Goal: Task Accomplishment & Management: Complete application form

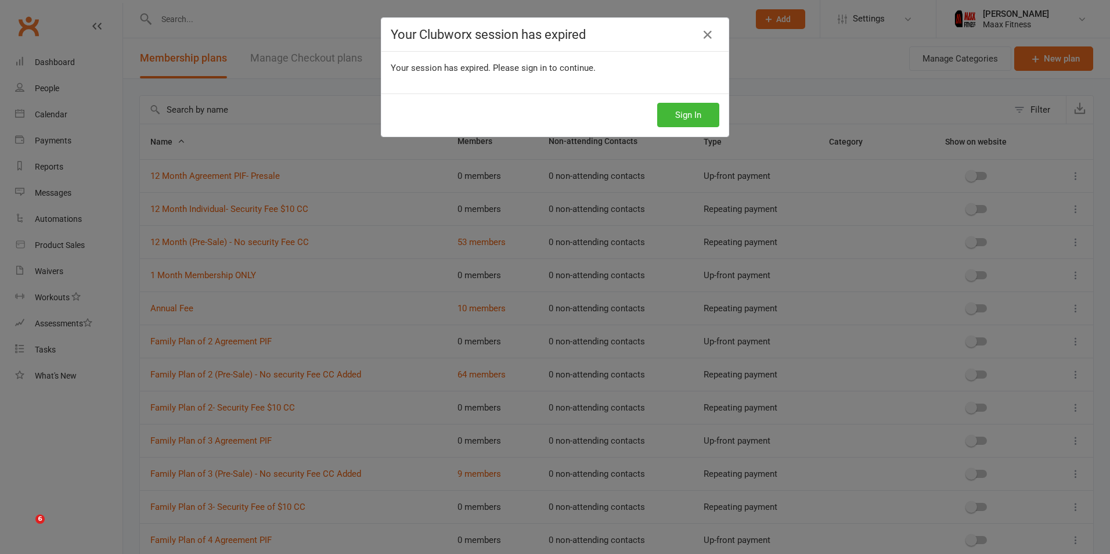
select select "100"
click at [670, 103] on button "Sign In" at bounding box center [688, 115] width 62 height 24
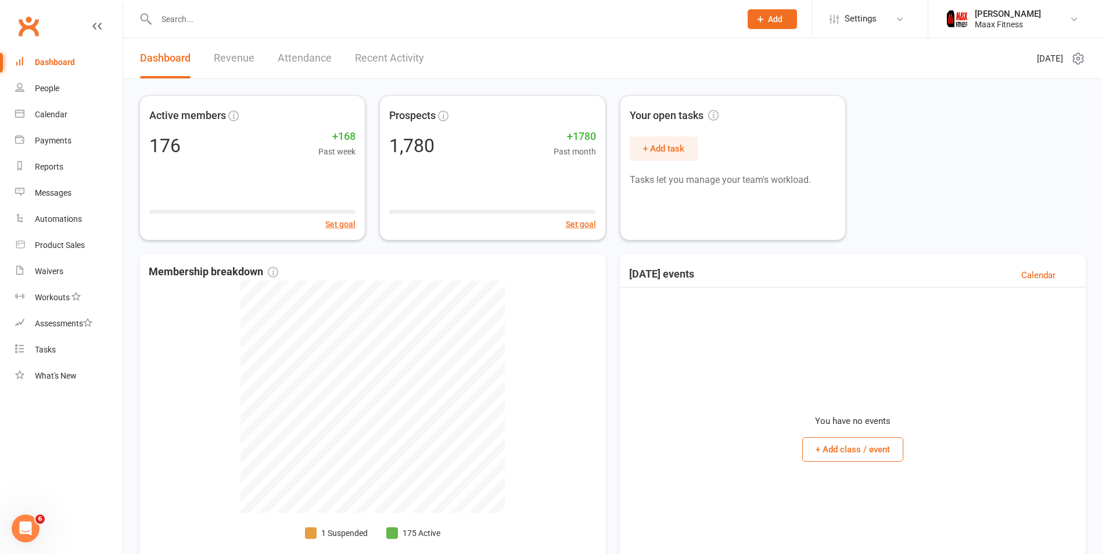
click at [77, 65] on link "Dashboard" at bounding box center [68, 62] width 107 height 26
click at [70, 65] on div "Dashboard" at bounding box center [55, 61] width 40 height 9
click at [57, 88] on div "People" at bounding box center [47, 88] width 24 height 9
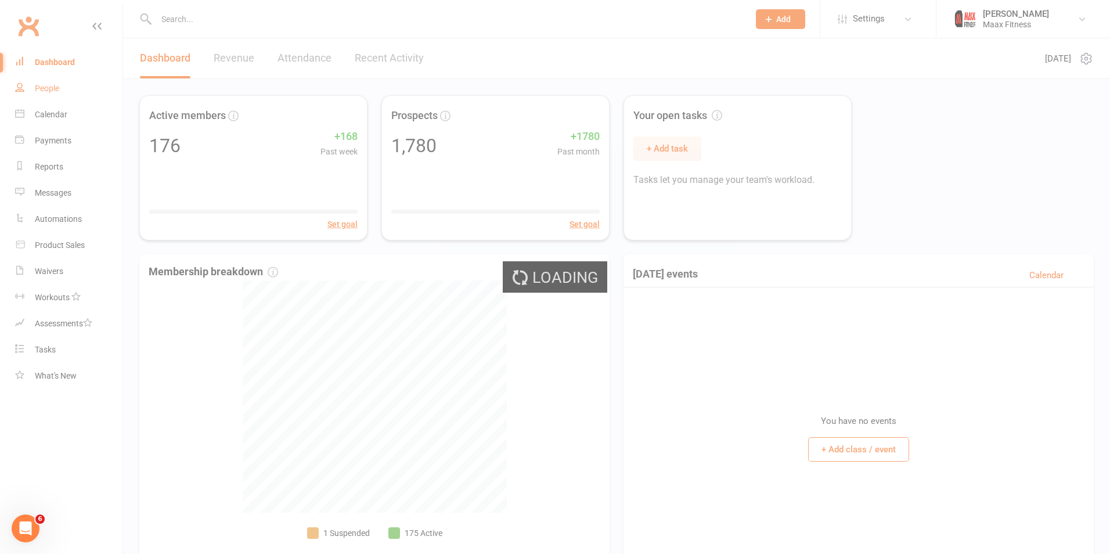
select select "100"
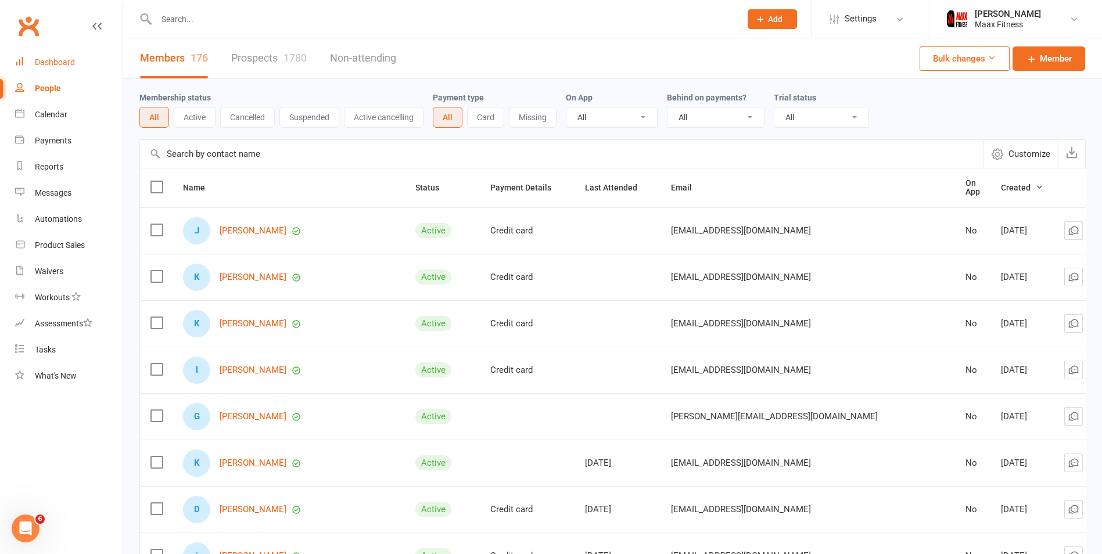
click at [62, 60] on div "Dashboard" at bounding box center [55, 61] width 40 height 9
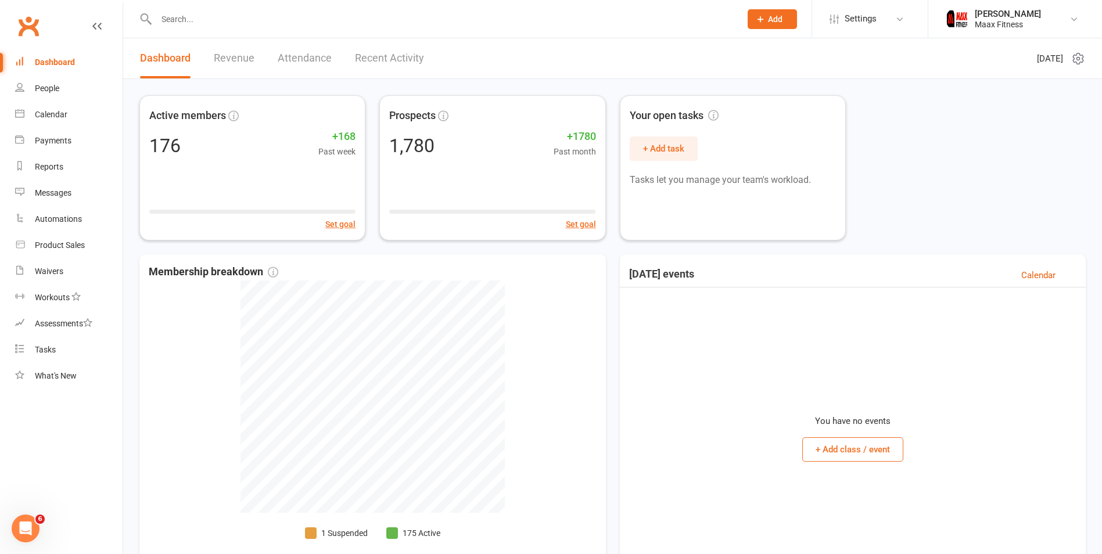
click at [770, 15] on span "Add" at bounding box center [775, 19] width 15 height 9
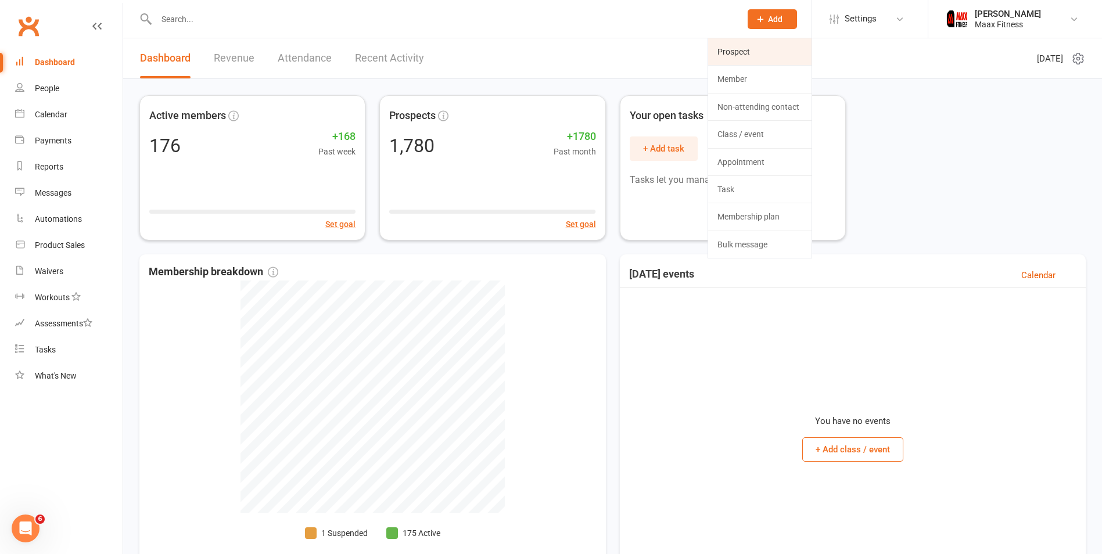
click at [772, 52] on link "Prospect" at bounding box center [759, 51] width 103 height 27
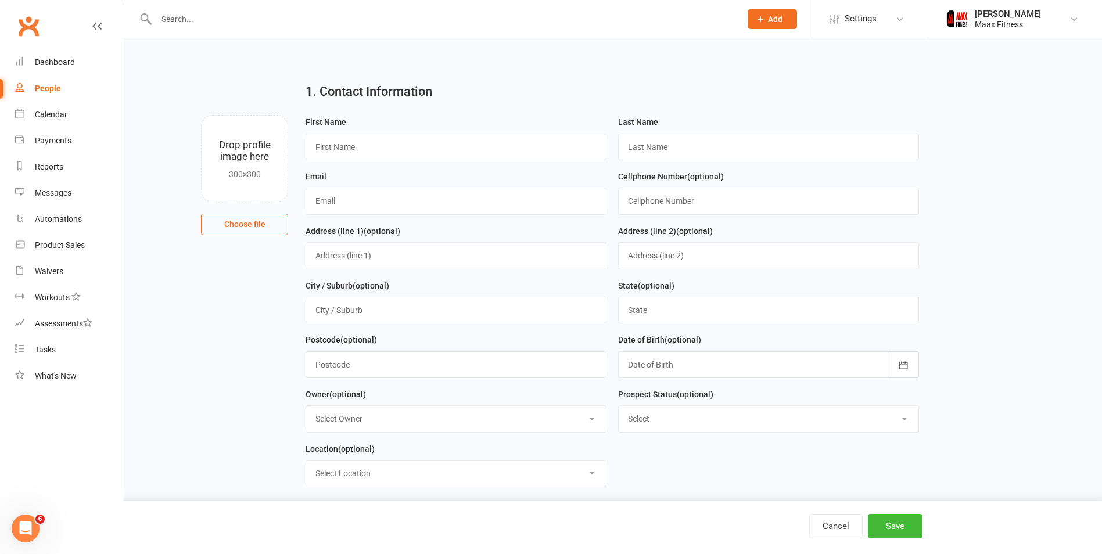
click at [560, 144] on input "text" at bounding box center [455, 147] width 301 height 27
type input "j"
type input "Jesus"
click at [660, 150] on input "text" at bounding box center [768, 147] width 301 height 27
click at [588, 146] on input "Jesus" at bounding box center [455, 147] width 301 height 27
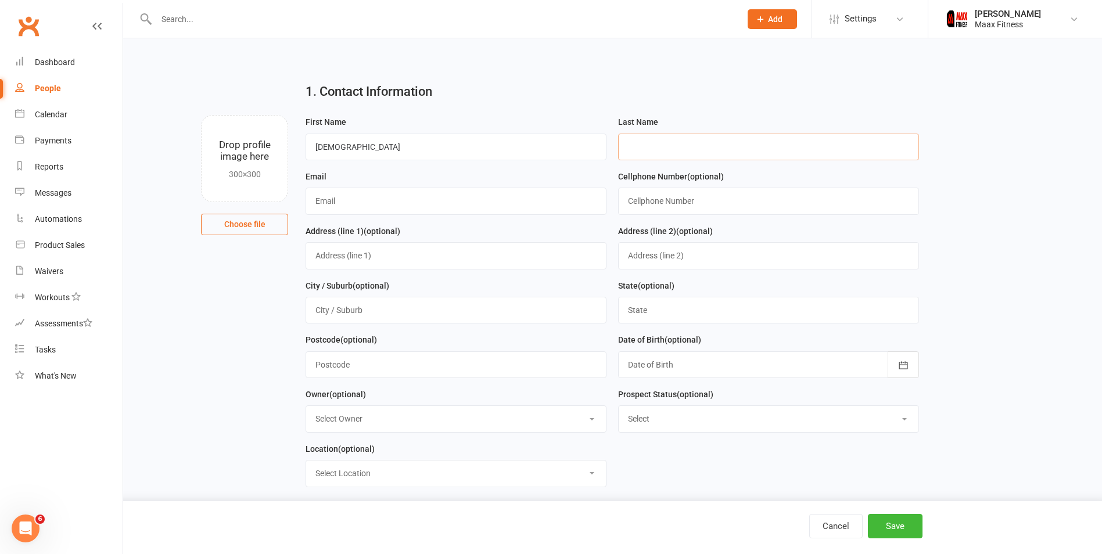
click at [642, 152] on input "text" at bounding box center [768, 147] width 301 height 27
type input "g"
type input "Galindo"
click at [438, 203] on input "text" at bounding box center [455, 201] width 301 height 27
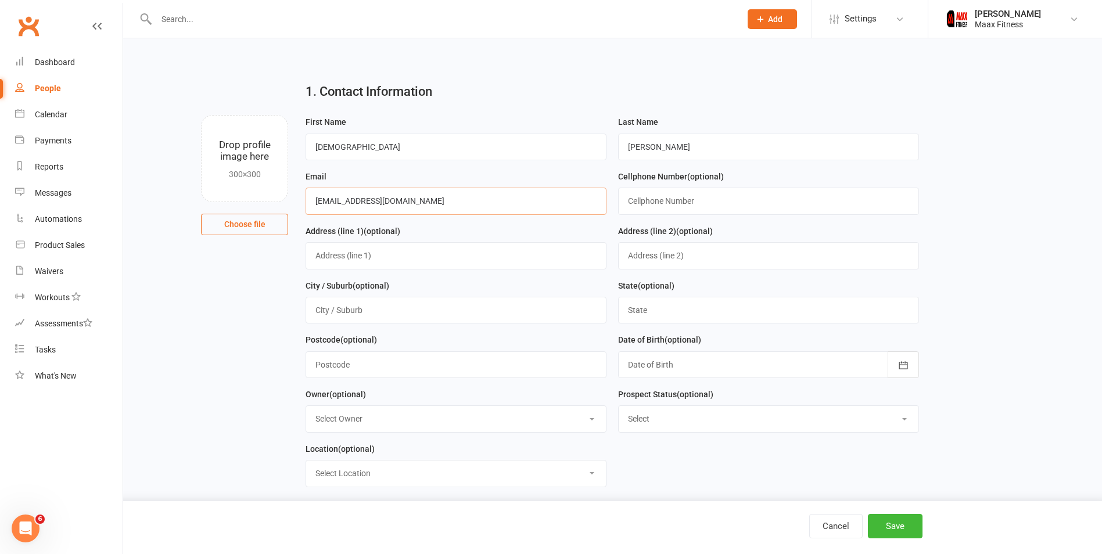
type input "[EMAIL_ADDRESS][DOMAIN_NAME]"
click at [699, 200] on input "text" at bounding box center [768, 201] width 301 height 27
type input "2147094911"
click at [427, 259] on input "text" at bounding box center [455, 255] width 301 height 27
type input "6430 east highway"
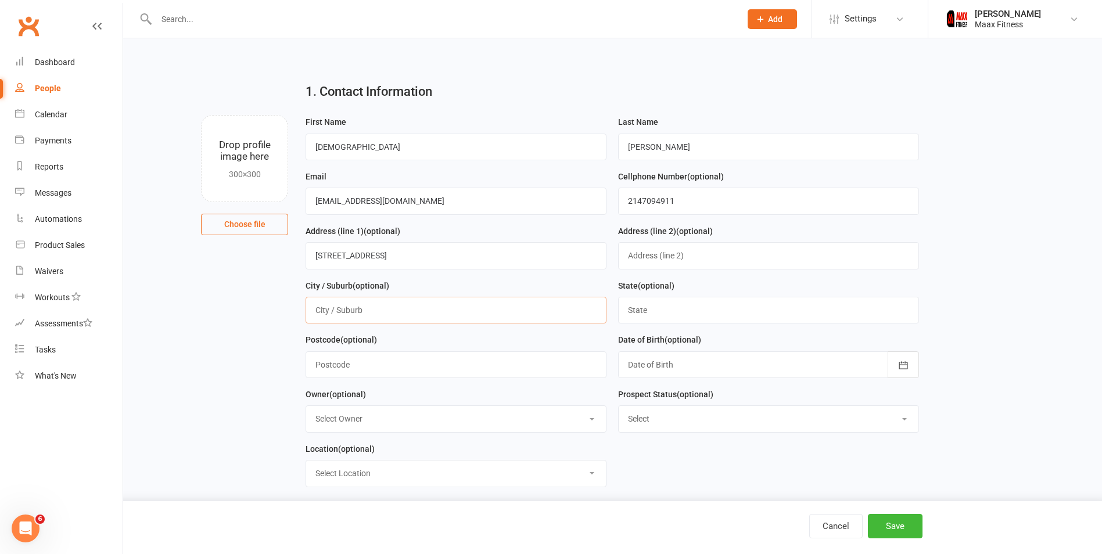
drag, startPoint x: 374, startPoint y: 318, endPoint x: 376, endPoint y: 312, distance: 6.1
click at [376, 313] on input "text" at bounding box center [455, 310] width 301 height 27
type input "243"
click at [403, 264] on input "6430 east highway" at bounding box center [455, 255] width 301 height 27
type input "6430 east highway 243"
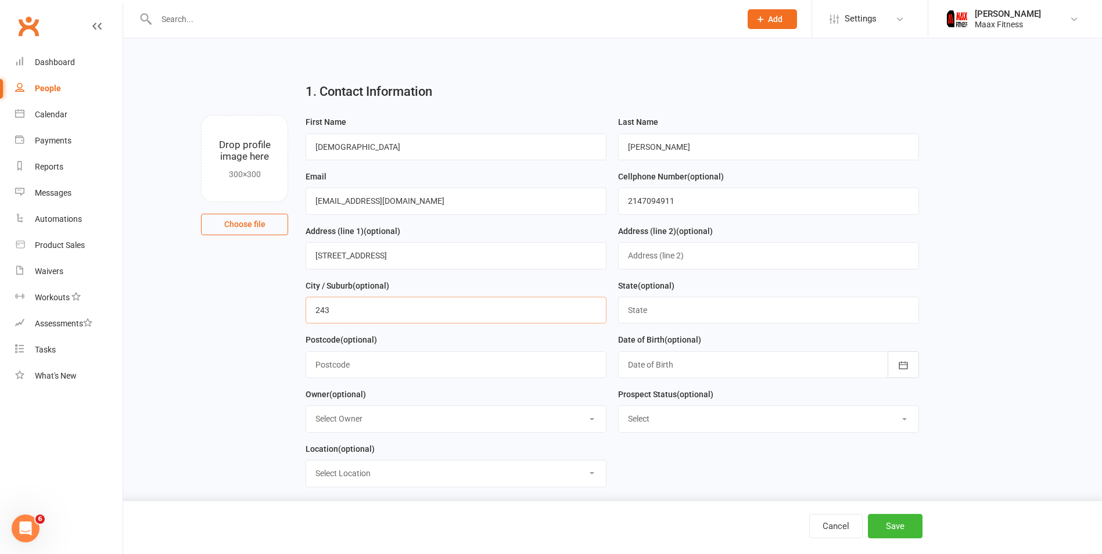
click at [389, 314] on input "243" at bounding box center [455, 310] width 301 height 27
type input "2"
type input "k"
type input "Kaufman"
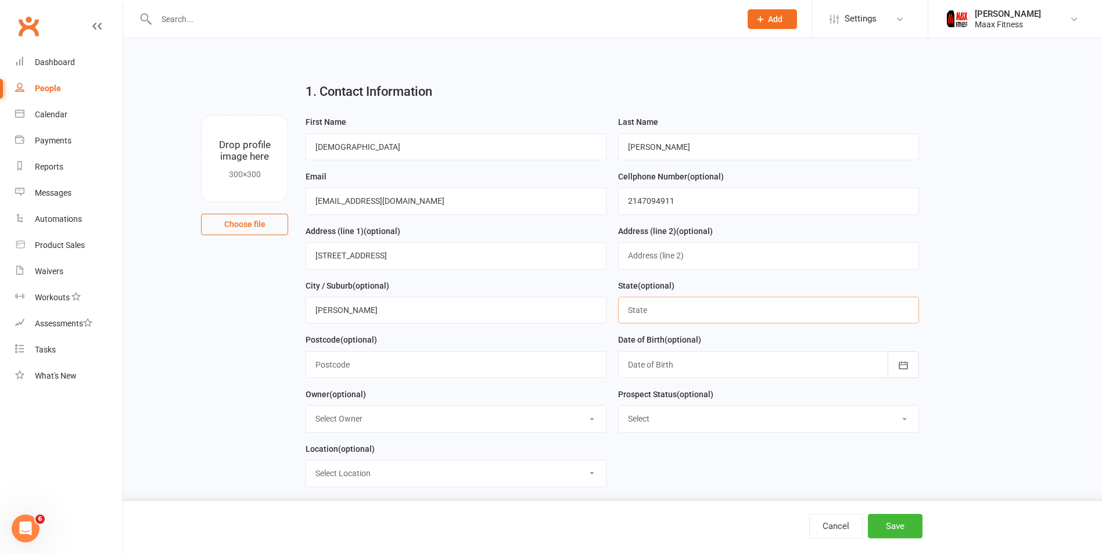
click at [627, 318] on input "text" at bounding box center [768, 310] width 301 height 27
type input "Texas"
click at [389, 366] on input "text" at bounding box center [455, 364] width 301 height 27
type input "75142"
drag, startPoint x: 683, startPoint y: 361, endPoint x: 693, endPoint y: 361, distance: 9.9
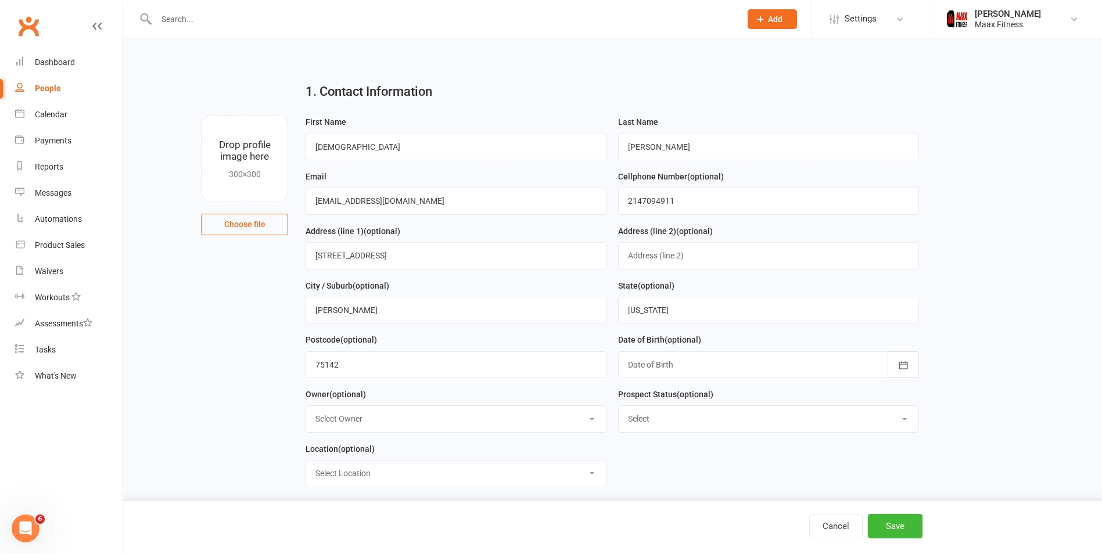
click at [688, 361] on div at bounding box center [768, 364] width 301 height 27
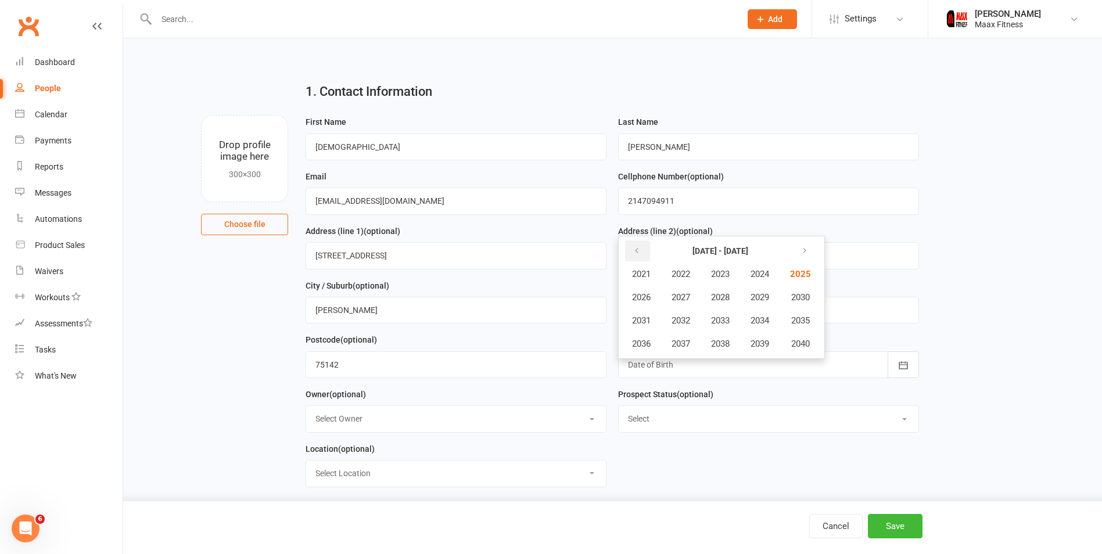
click at [645, 261] on button "button" at bounding box center [637, 250] width 25 height 21
click at [642, 253] on button "button" at bounding box center [637, 250] width 25 height 21
click at [646, 343] on span "1996" at bounding box center [641, 344] width 19 height 10
click at [700, 275] on span "February" at bounding box center [703, 274] width 33 height 10
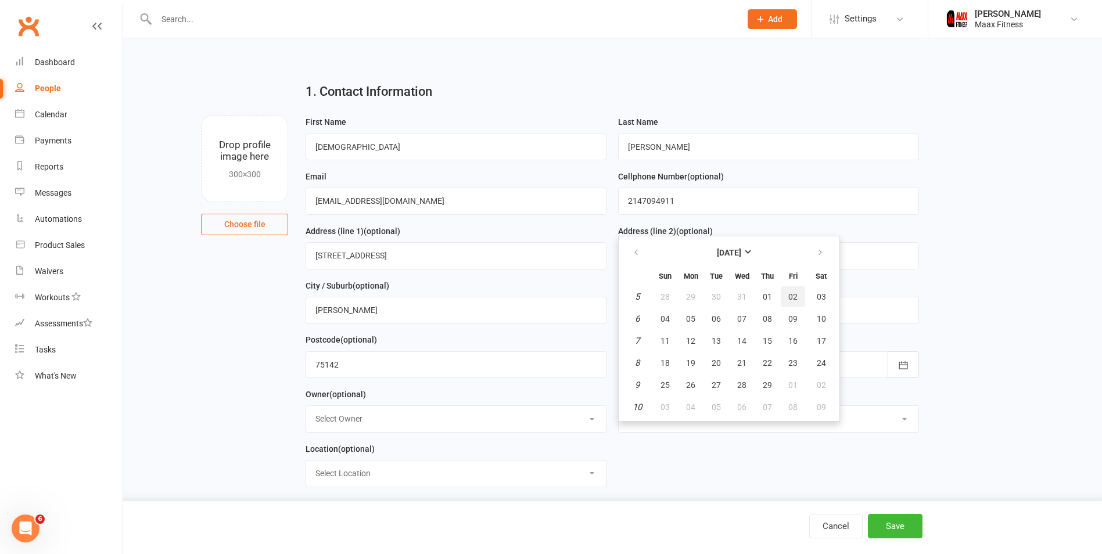
click at [794, 297] on span "02" at bounding box center [792, 296] width 9 height 9
type input "02 Feb 1996"
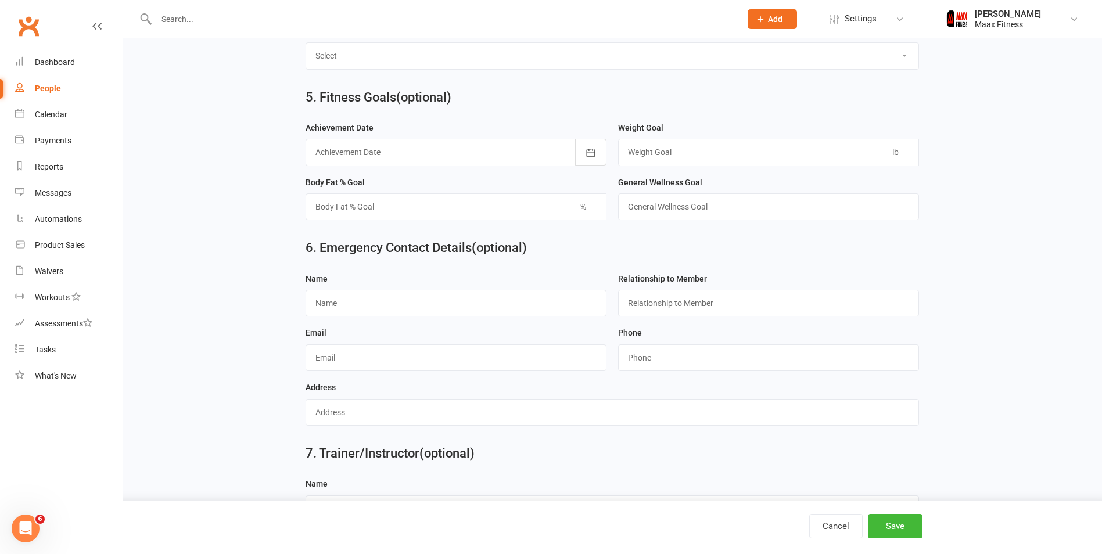
scroll to position [929, 0]
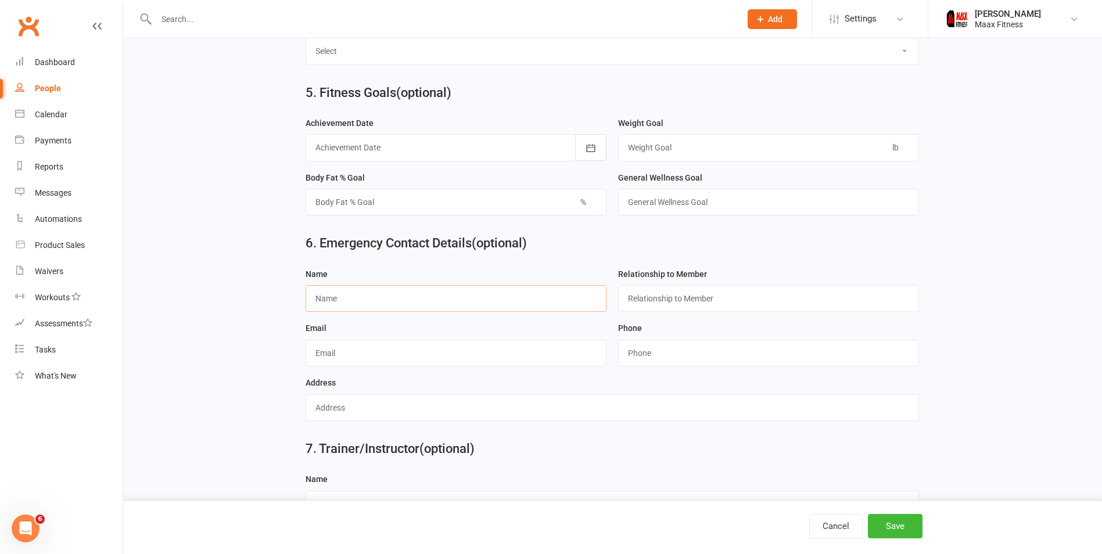
click at [391, 308] on input "text" at bounding box center [455, 298] width 301 height 27
type input "Prisila Villanueva"
click at [651, 312] on input "text" at bounding box center [768, 298] width 301 height 27
type input "wife"
click at [628, 430] on div "Address" at bounding box center [612, 403] width 625 height 55
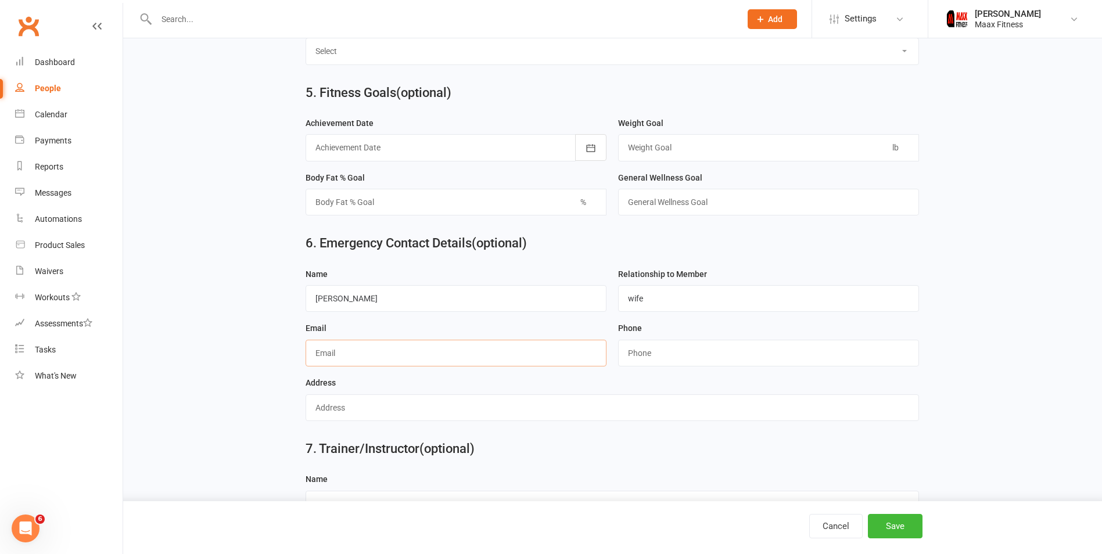
click at [416, 361] on input "text" at bounding box center [455, 353] width 301 height 27
type input "[EMAIL_ADDRESS][DOMAIN_NAME]"
click at [679, 360] on input "string" at bounding box center [768, 353] width 301 height 27
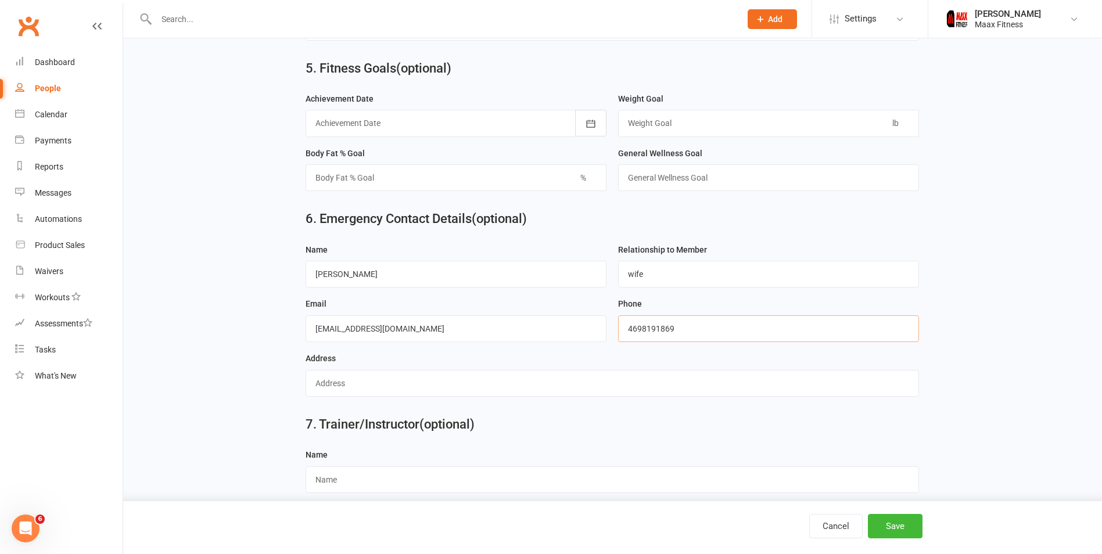
scroll to position [978, 0]
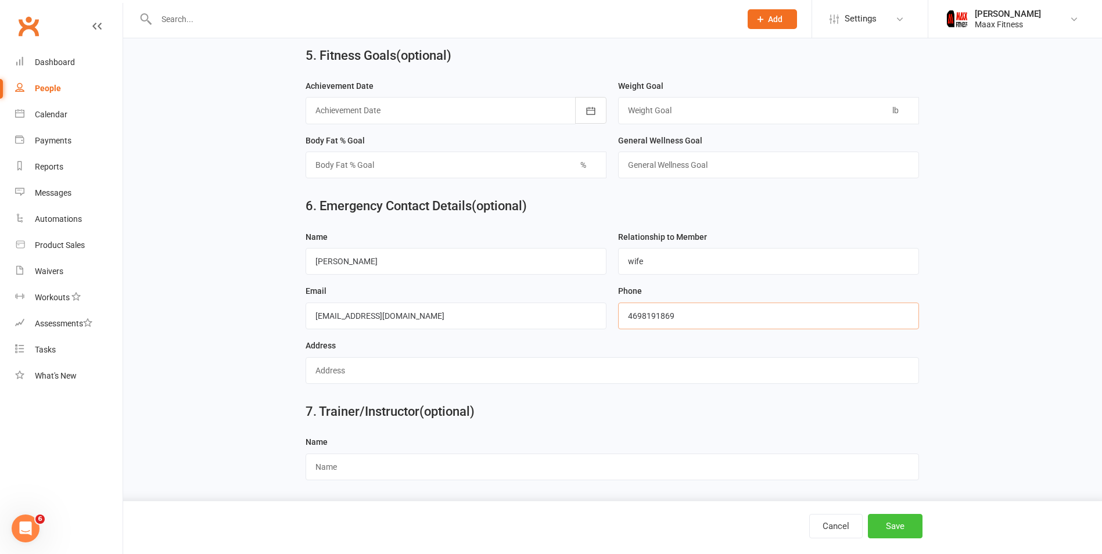
type input "4698191869"
click at [909, 531] on button "Save" at bounding box center [895, 526] width 55 height 24
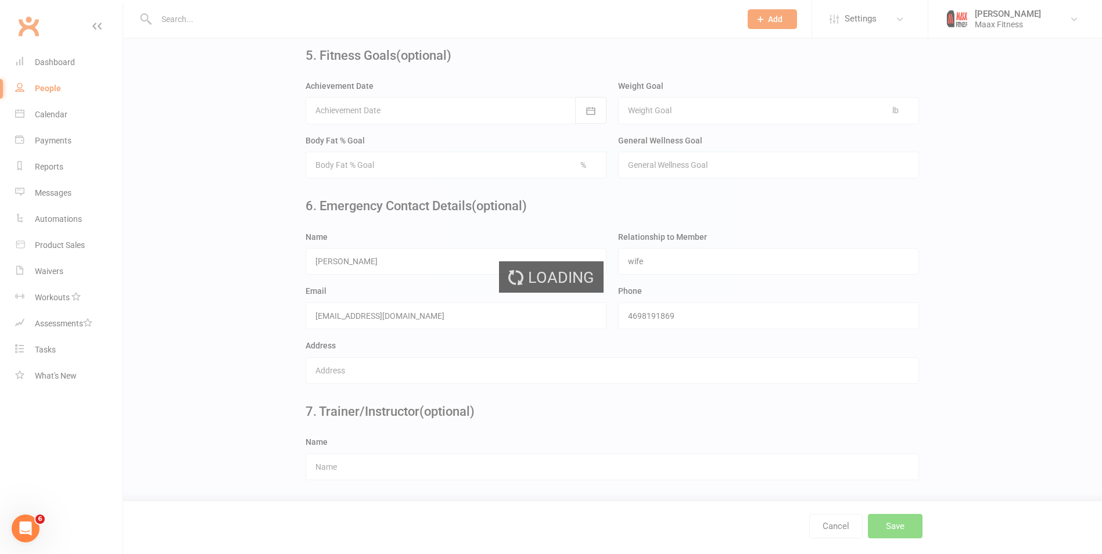
scroll to position [0, 0]
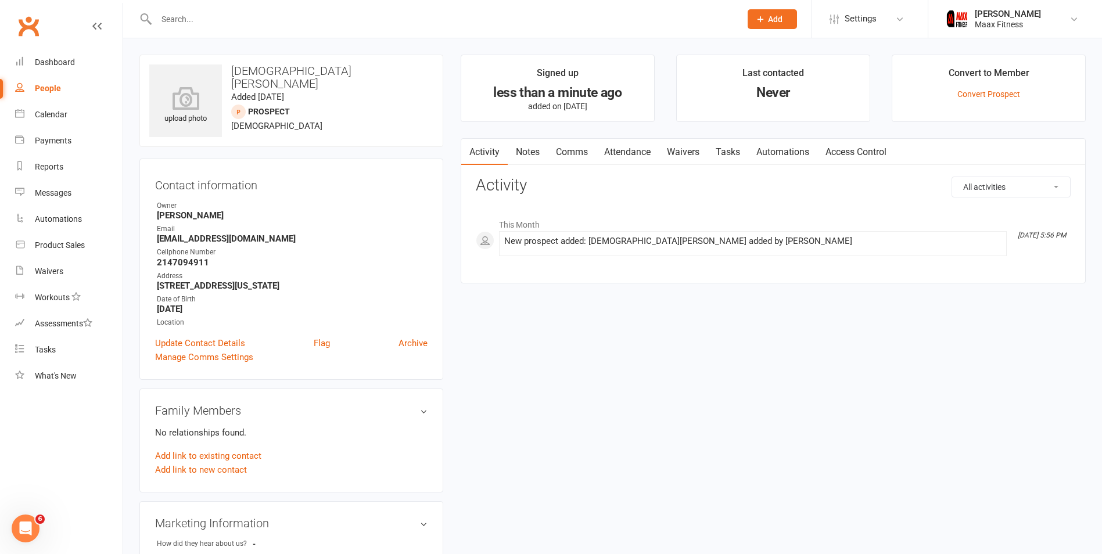
click at [677, 146] on link "Waivers" at bounding box center [683, 152] width 49 height 27
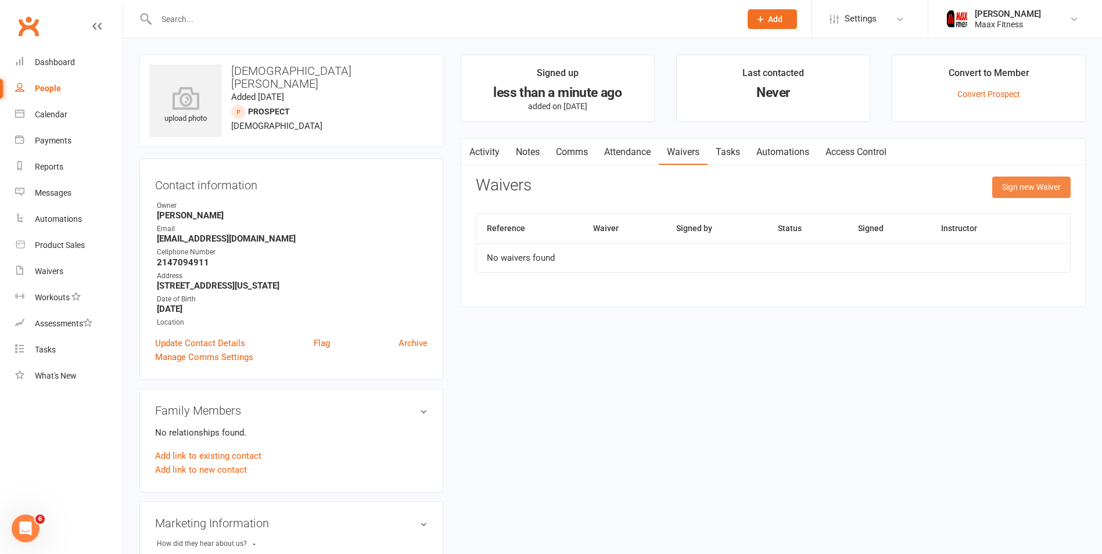
click at [1030, 189] on button "Sign new Waiver" at bounding box center [1031, 187] width 78 height 21
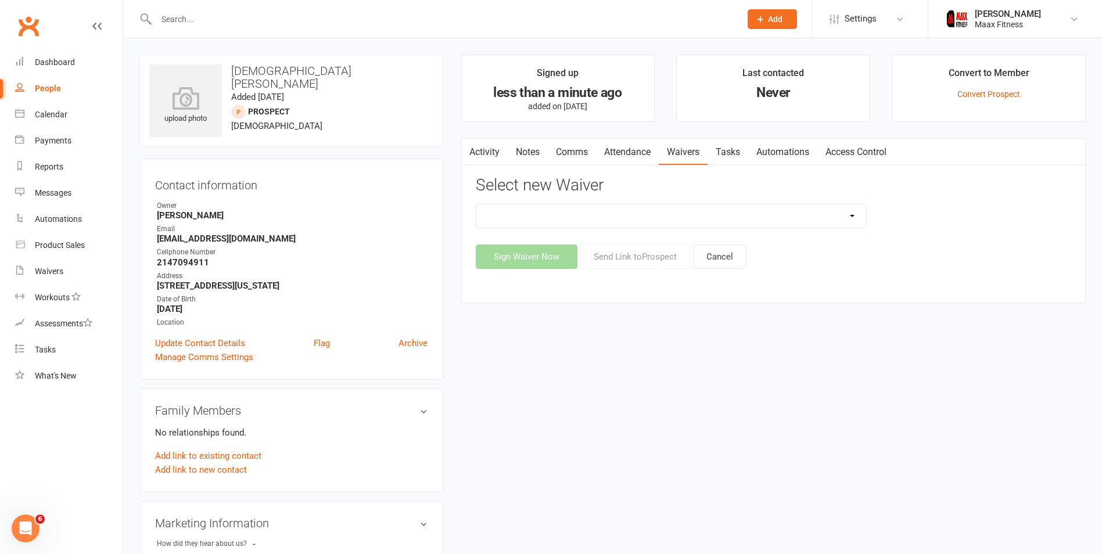
click at [854, 211] on select "12 Month Individual Membership 12 Month PRESALE Membership 1 Month Membership O…" at bounding box center [671, 215] width 390 height 23
select select "15029"
click at [476, 204] on select "12 Month Individual Membership 12 Month PRESALE Membership 1 Month Membership O…" at bounding box center [671, 215] width 390 height 23
click at [538, 251] on button "Sign Waiver Now" at bounding box center [527, 257] width 102 height 24
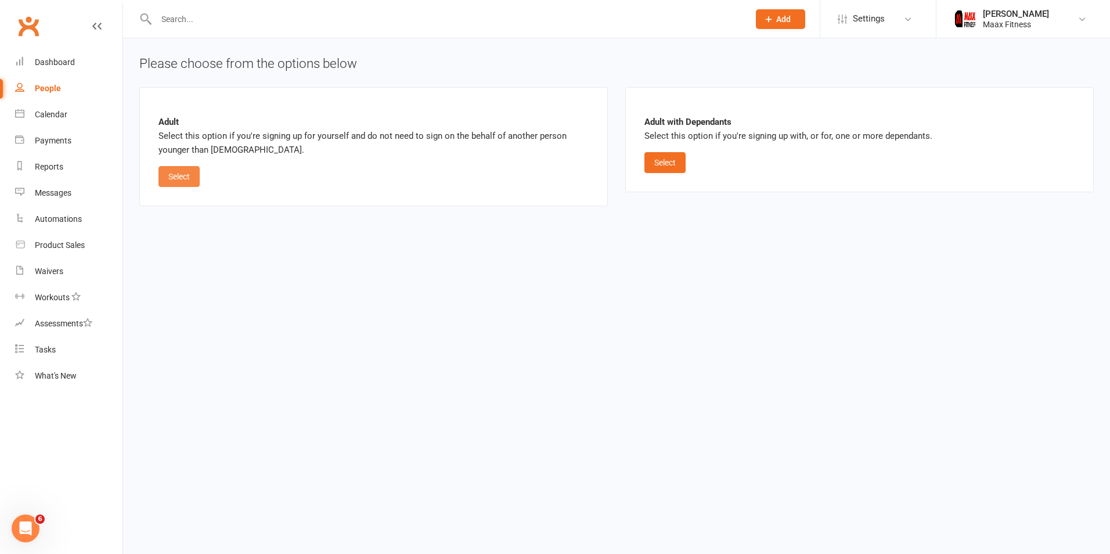
click at [183, 171] on button "Select" at bounding box center [179, 176] width 41 height 21
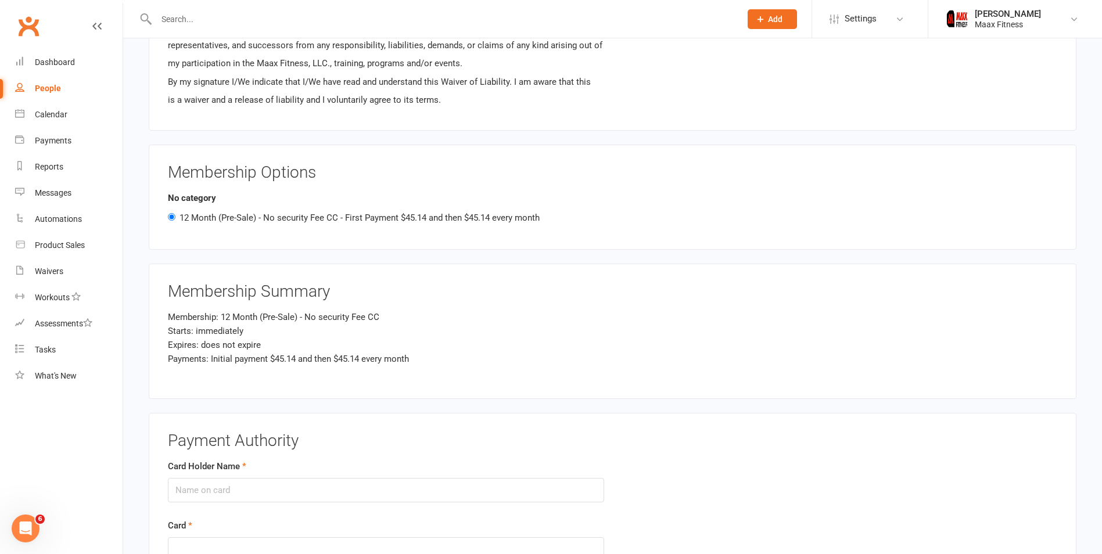
scroll to position [1220, 0]
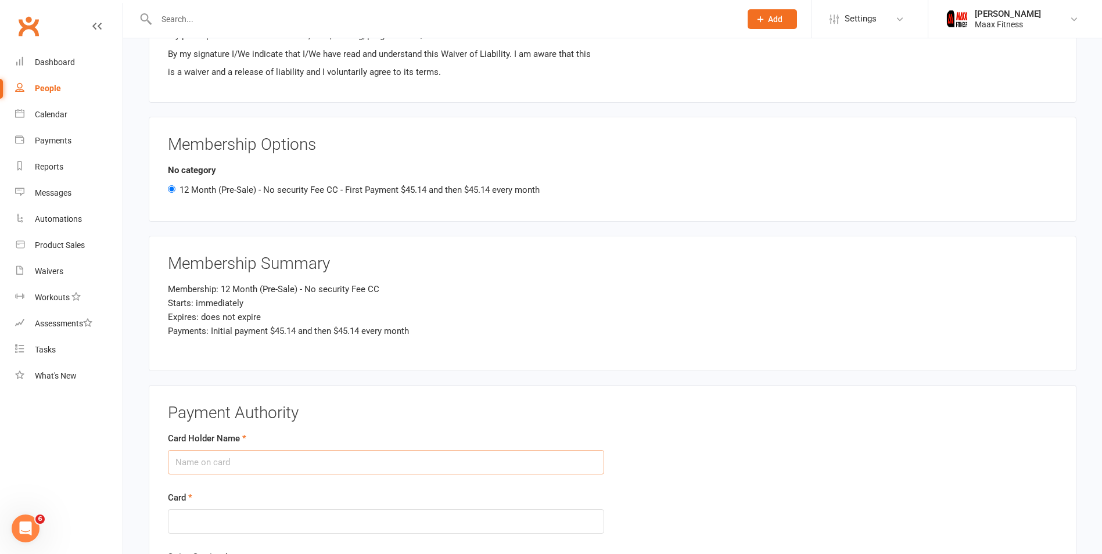
click at [221, 456] on input "Card Holder Name" at bounding box center [386, 462] width 436 height 24
type input "4342580229173349"
drag, startPoint x: 174, startPoint y: 458, endPoint x: 257, endPoint y: 477, distance: 85.8
click at [257, 478] on div "Card Holder Name 4342580229173349 Cardholder name invalid" at bounding box center [386, 464] width 436 height 65
type input "[DEMOGRAPHIC_DATA][PERSON_NAME]"
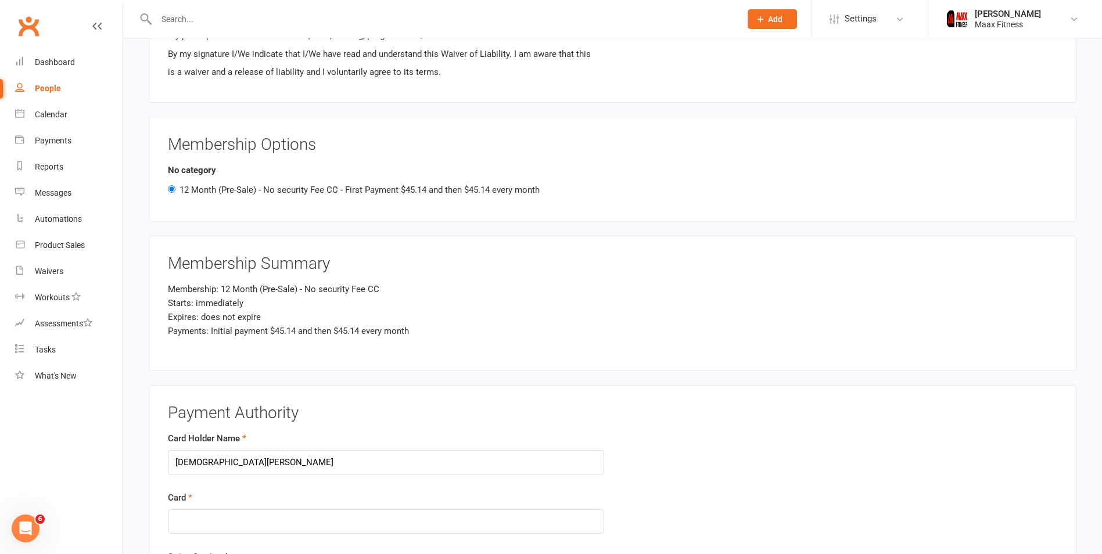
click at [755, 296] on div "Membership: 12 Month (Pre-Sale) - No security Fee CC Starts: immediately Expire…" at bounding box center [612, 317] width 907 height 70
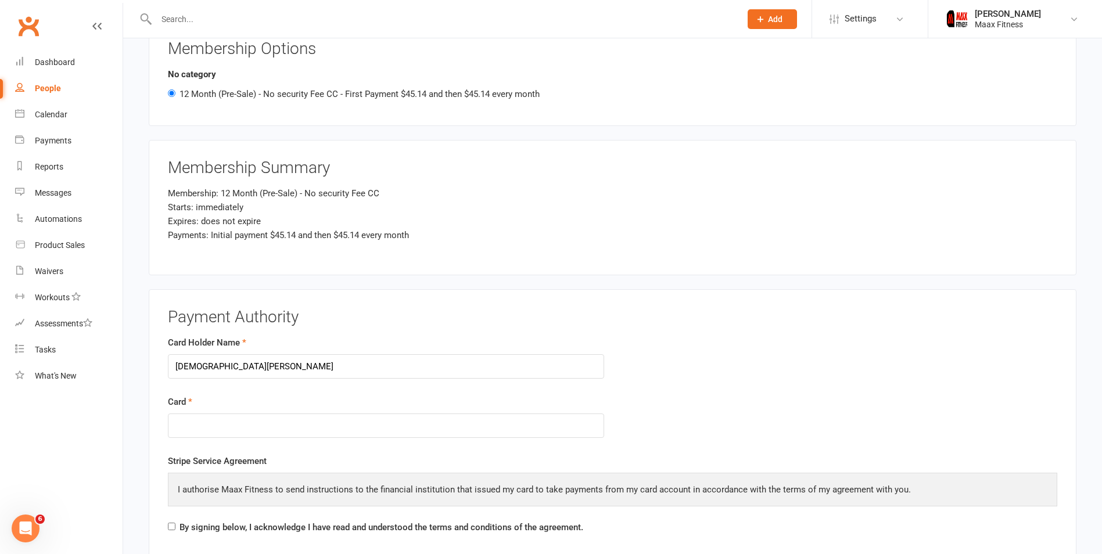
scroll to position [1336, 0]
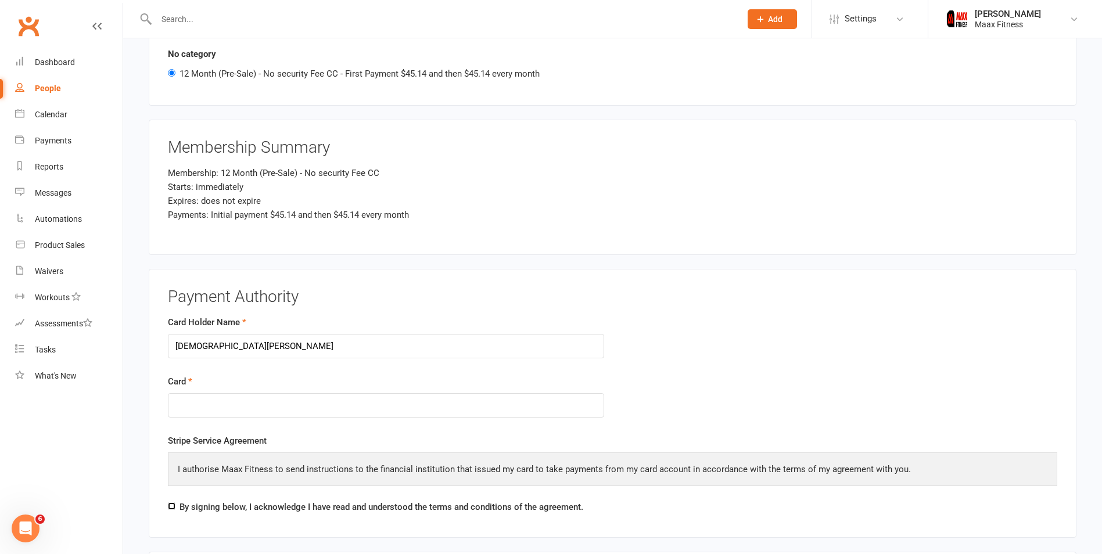
click at [171, 506] on input "By signing below, I acknowledge I have read and understood the terms and condit…" at bounding box center [172, 506] width 8 height 8
checkbox input "true"
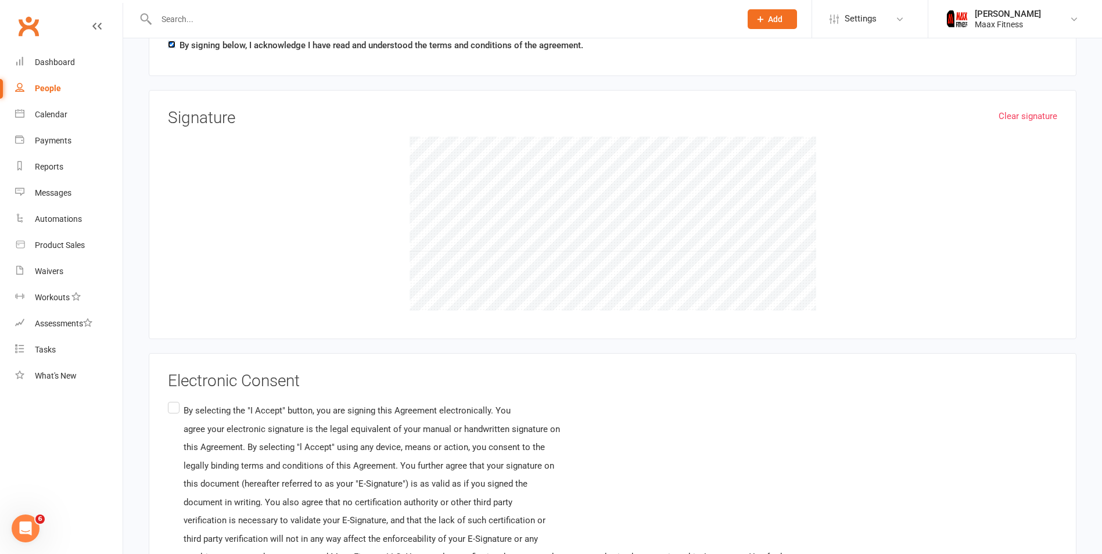
scroll to position [1800, 0]
click at [174, 404] on label "By selecting the "I Accept" button, you are signing this Agreement electronical…" at bounding box center [492, 509] width 648 height 224
click at [174, 397] on input "By selecting the "I Accept" button, you are signing this Agreement electronical…" at bounding box center [172, 397] width 8 height 0
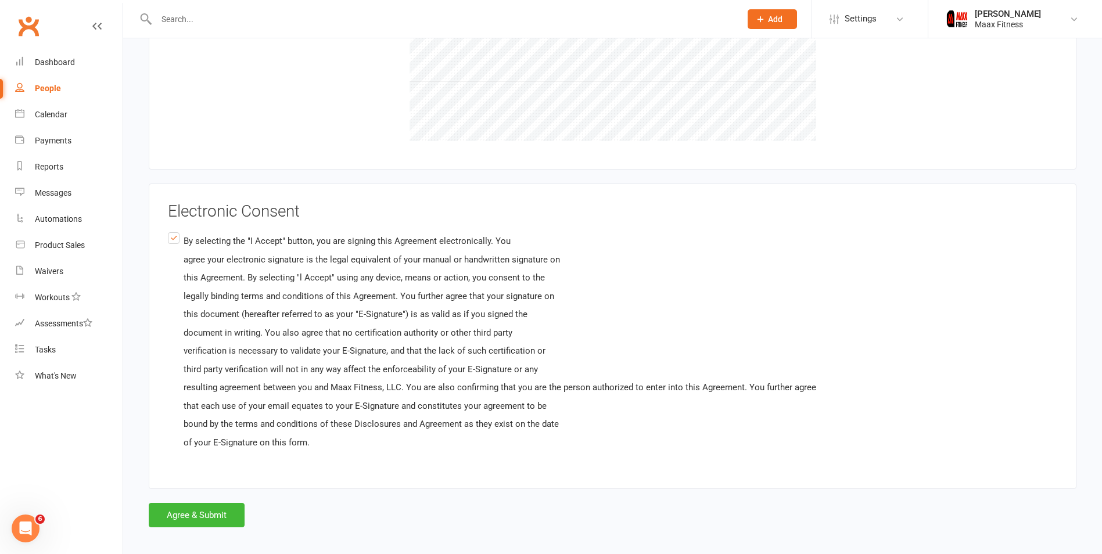
scroll to position [1975, 0]
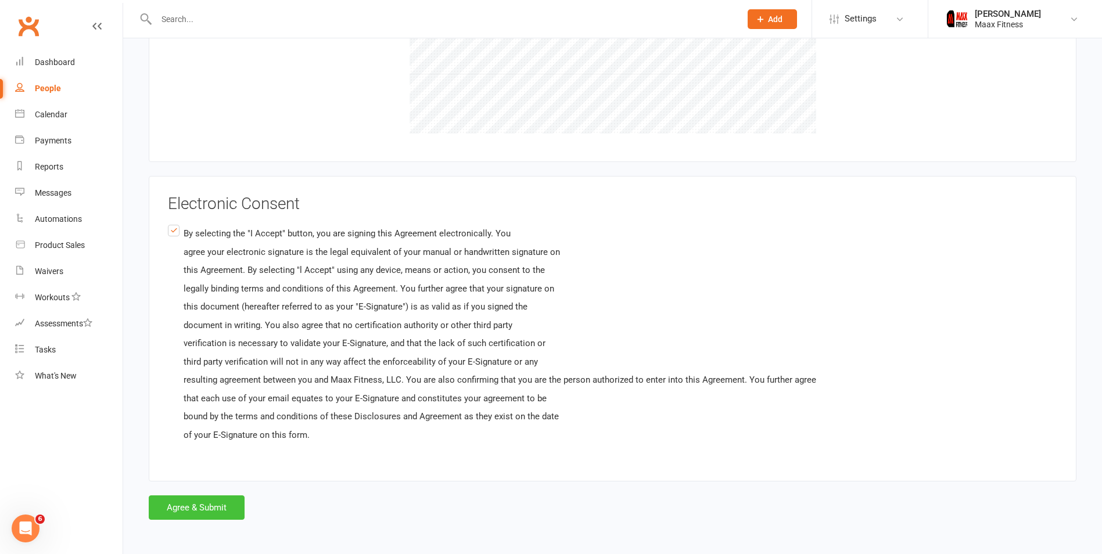
click at [174, 508] on button "Agree & Submit" at bounding box center [197, 507] width 96 height 24
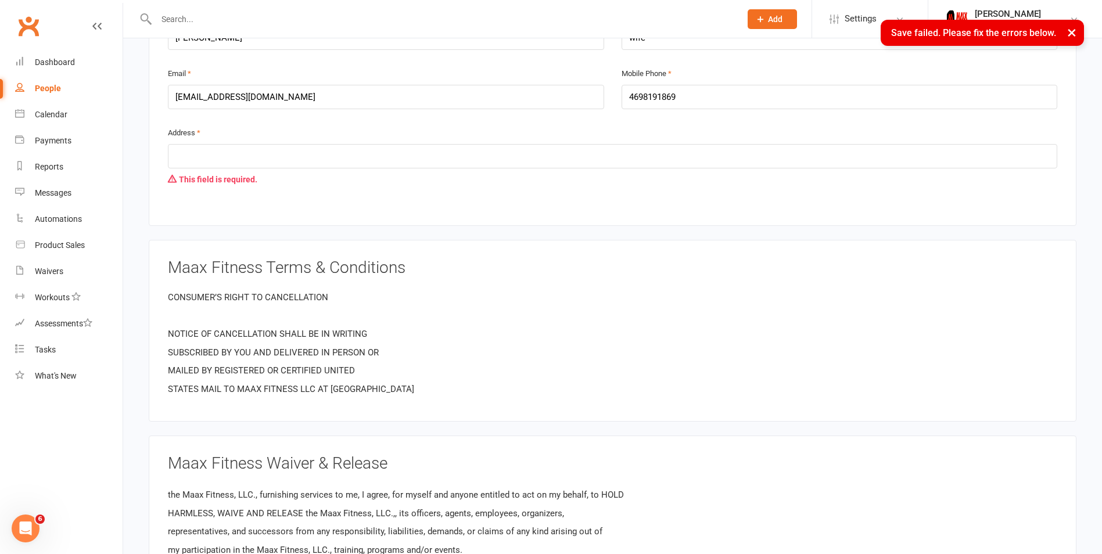
scroll to position [722, 0]
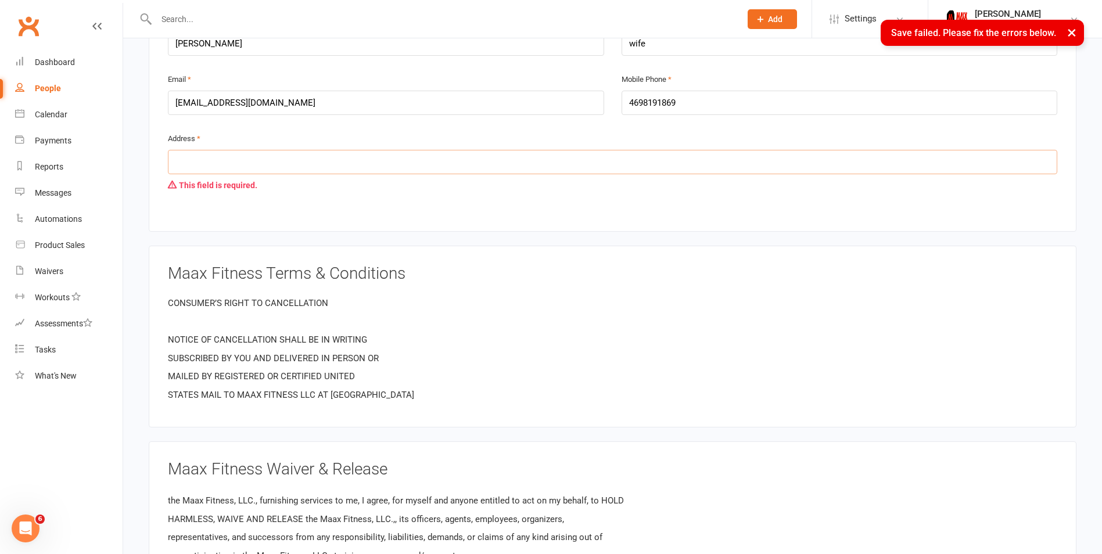
click at [232, 161] on input "text" at bounding box center [612, 162] width 889 height 24
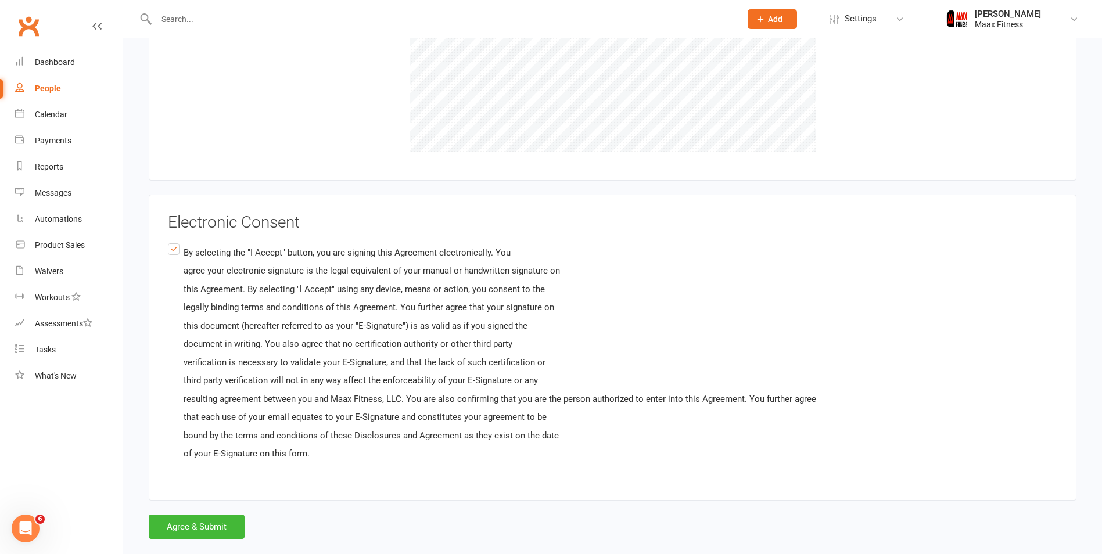
scroll to position [1998, 0]
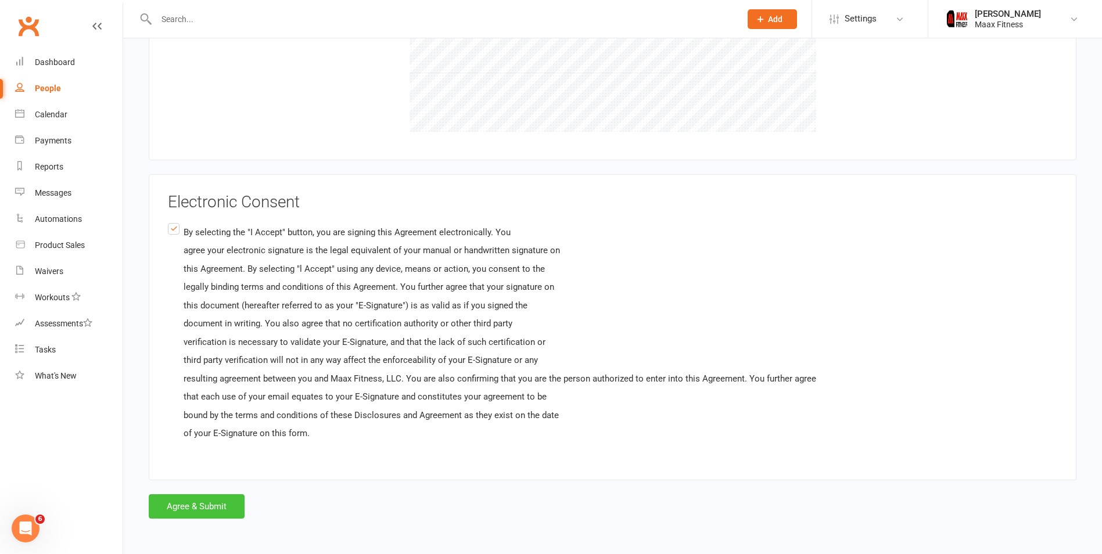
type input "6430 east state highway 243"
click at [176, 506] on button "Agree & Submit" at bounding box center [197, 506] width 96 height 24
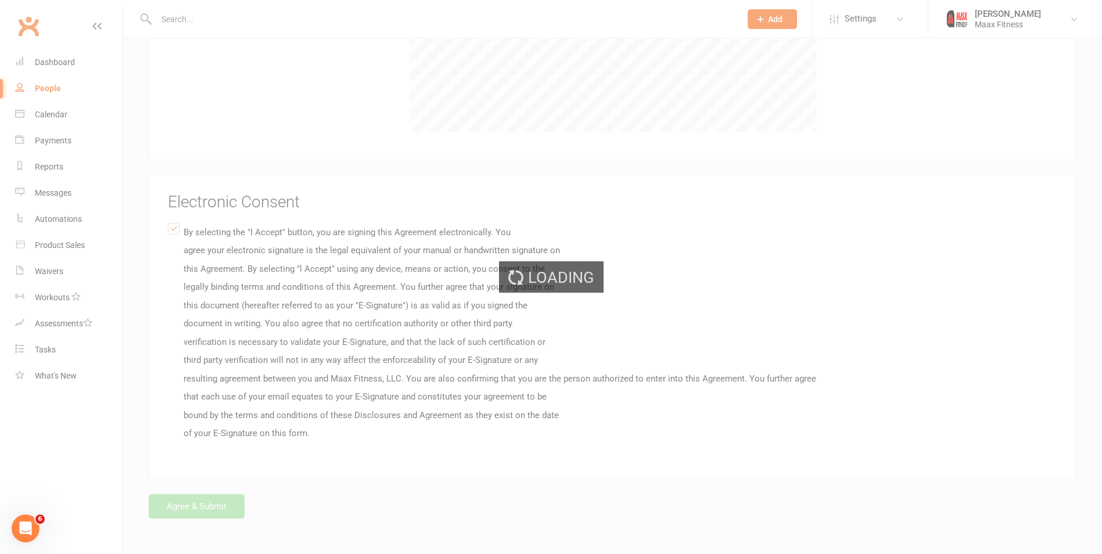
scroll to position [0, 0]
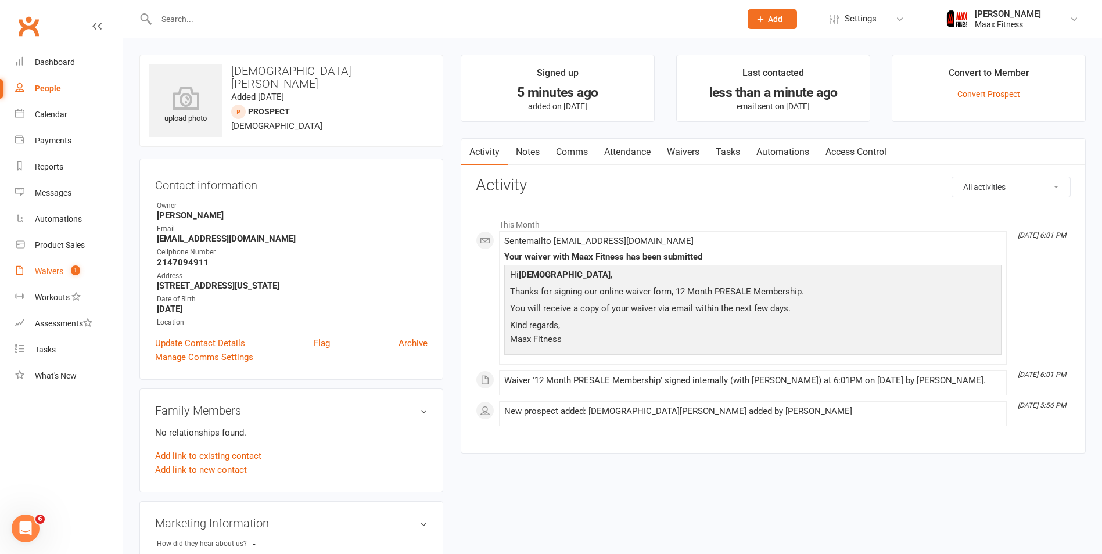
click at [78, 268] on span "1" at bounding box center [75, 270] width 9 height 10
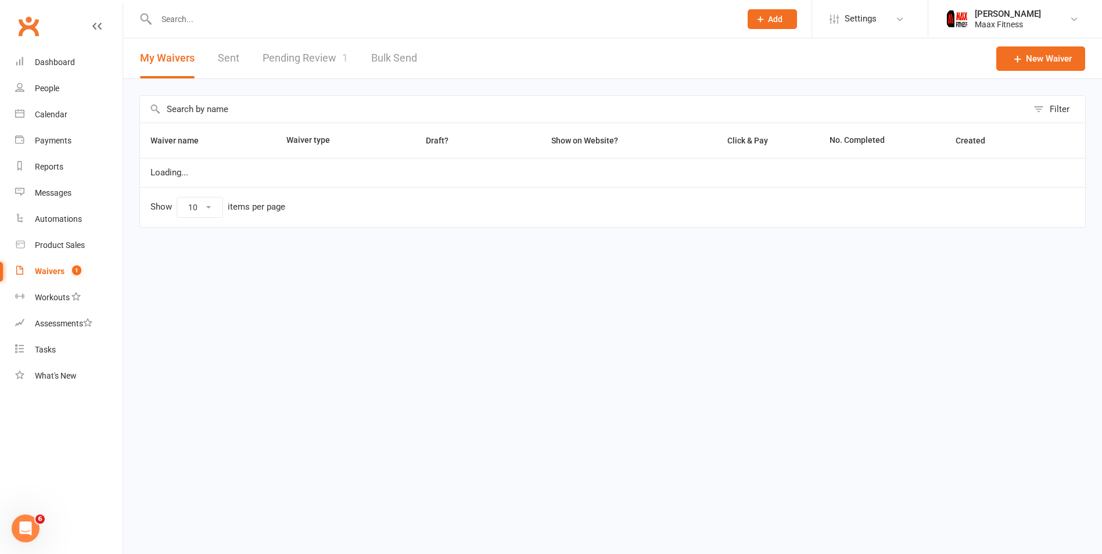
select select "25"
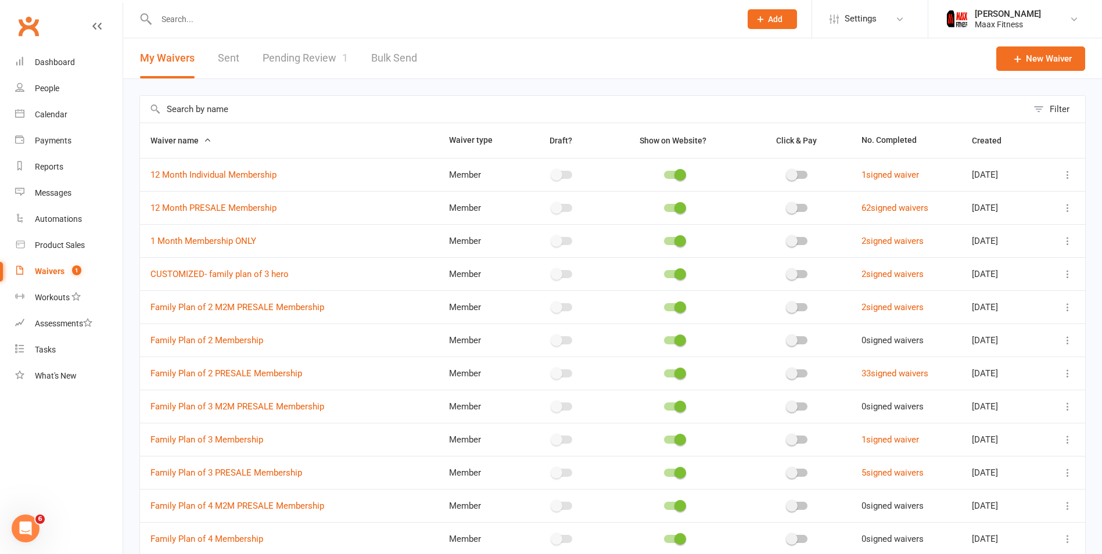
click at [304, 54] on link "Pending Review 1" at bounding box center [305, 58] width 85 height 40
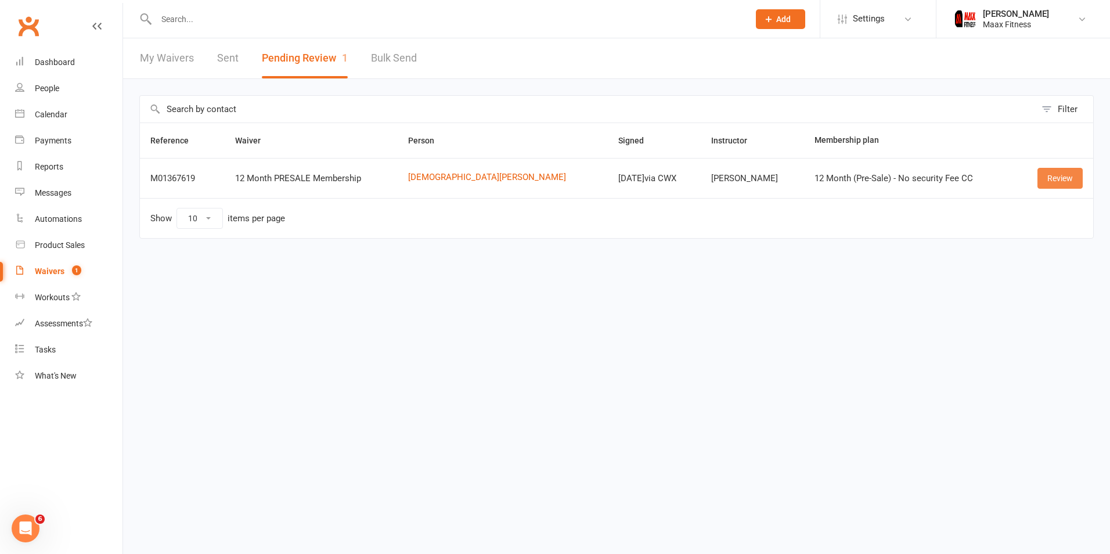
click at [1053, 175] on link "Review" at bounding box center [1060, 178] width 45 height 21
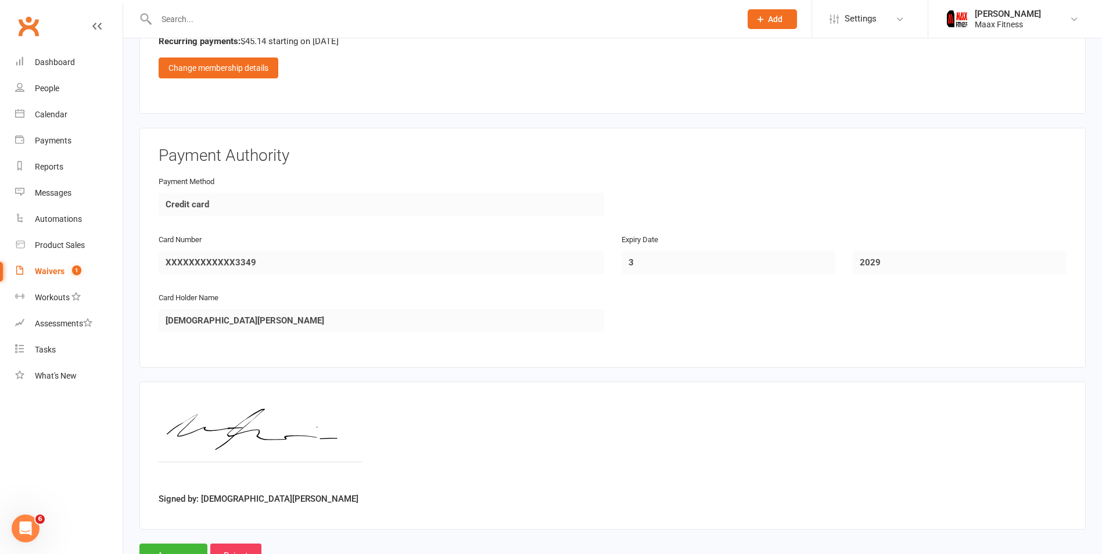
scroll to position [1022, 0]
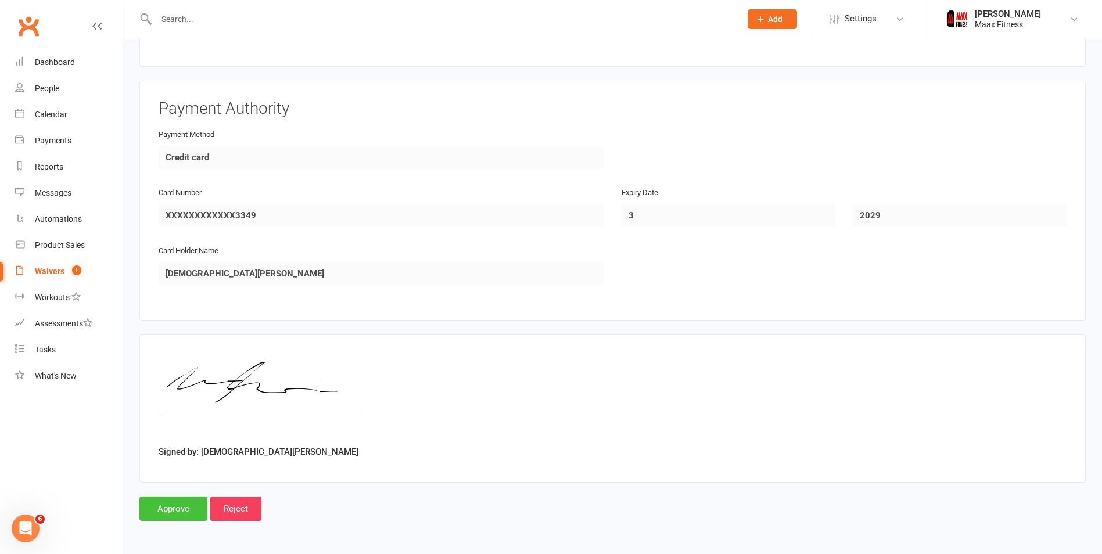
click at [183, 506] on input "Approve" at bounding box center [173, 509] width 68 height 24
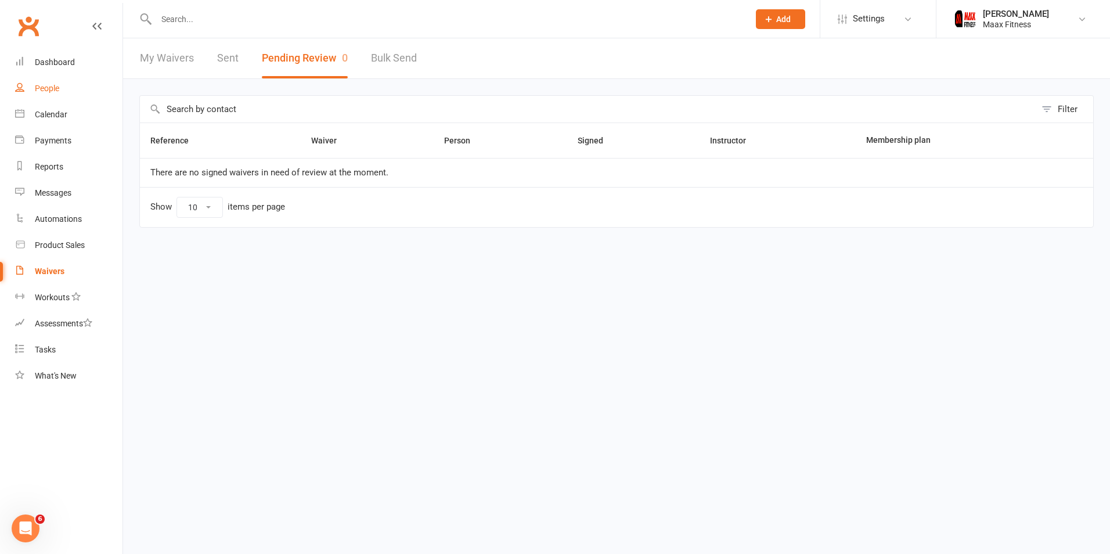
click at [42, 87] on div "People" at bounding box center [47, 88] width 24 height 9
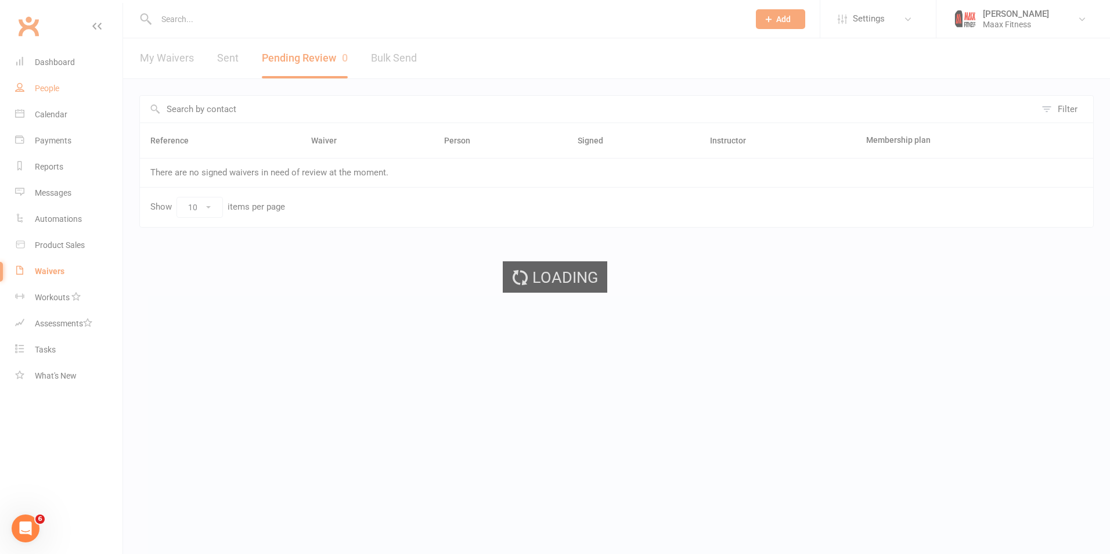
select select "100"
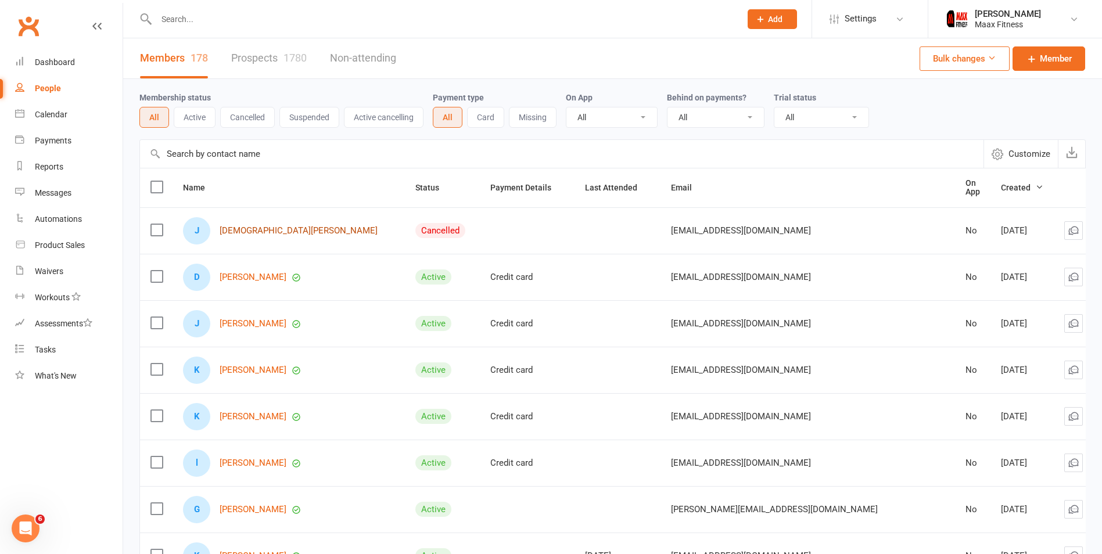
click at [263, 226] on link "[DEMOGRAPHIC_DATA][PERSON_NAME]" at bounding box center [299, 231] width 158 height 10
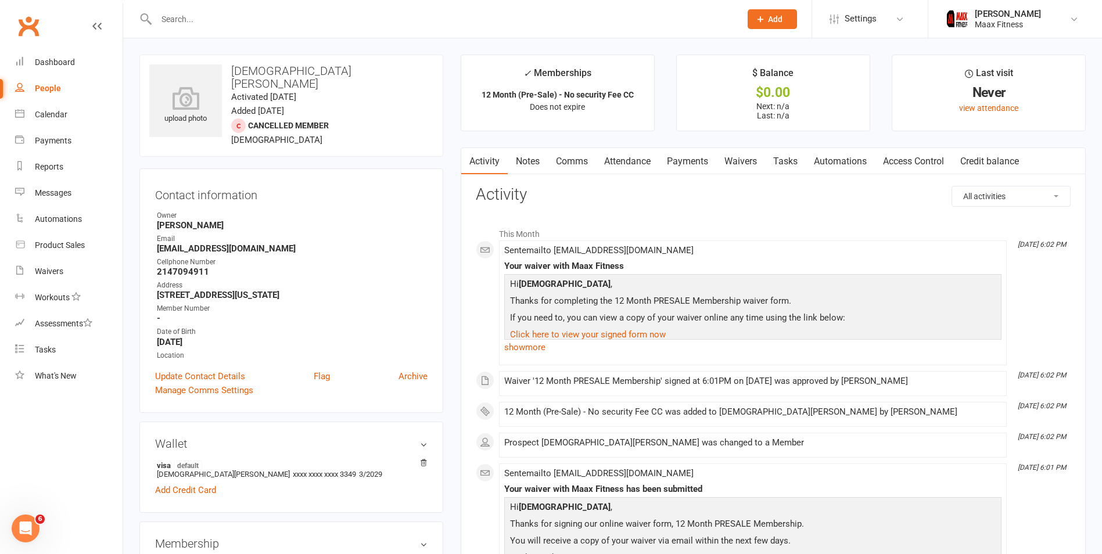
click at [688, 160] on link "Payments" at bounding box center [687, 161] width 57 height 27
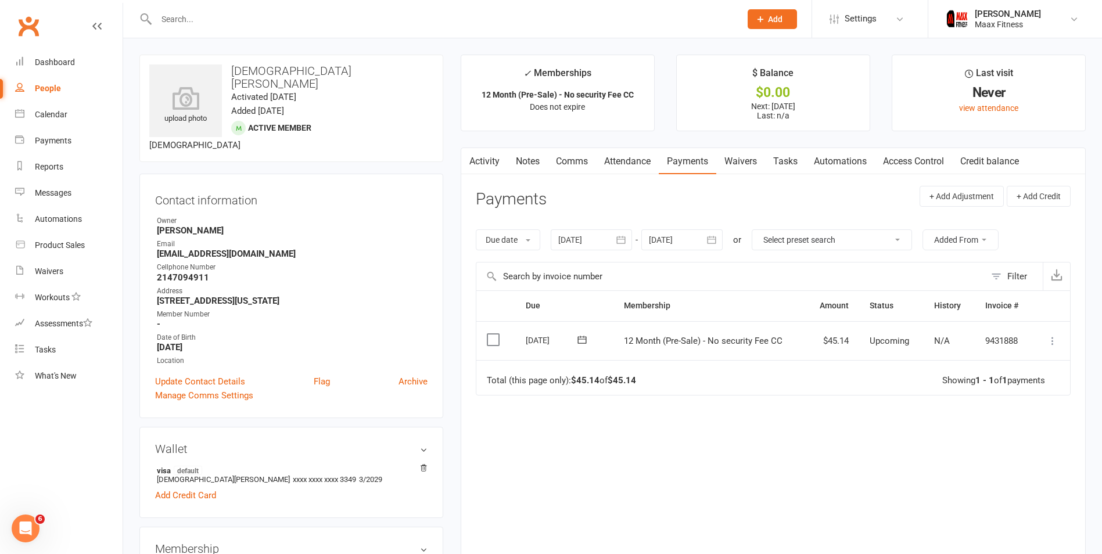
click at [1052, 341] on icon at bounding box center [1053, 341] width 12 height 12
click at [1041, 379] on link "Mark as Paid (POS)" at bounding box center [1001, 386] width 115 height 23
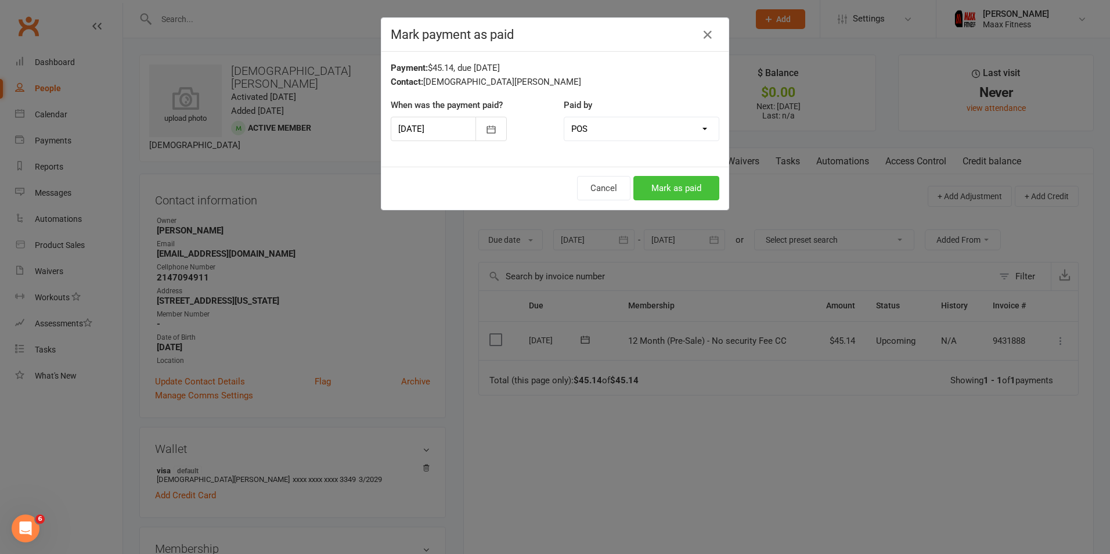
click at [661, 195] on button "Mark as paid" at bounding box center [677, 188] width 86 height 24
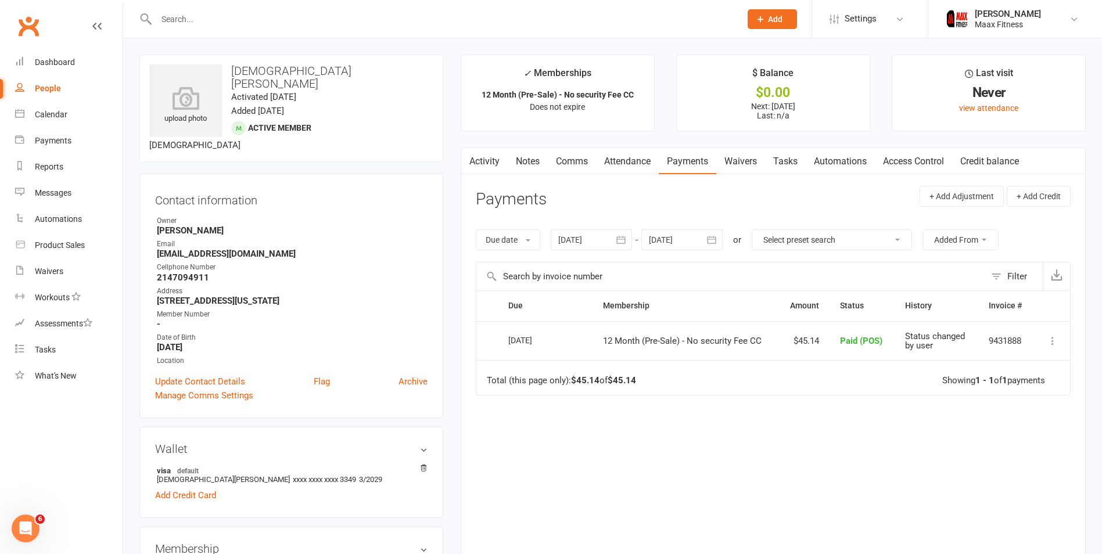
click at [925, 162] on link "Access Control" at bounding box center [913, 161] width 77 height 27
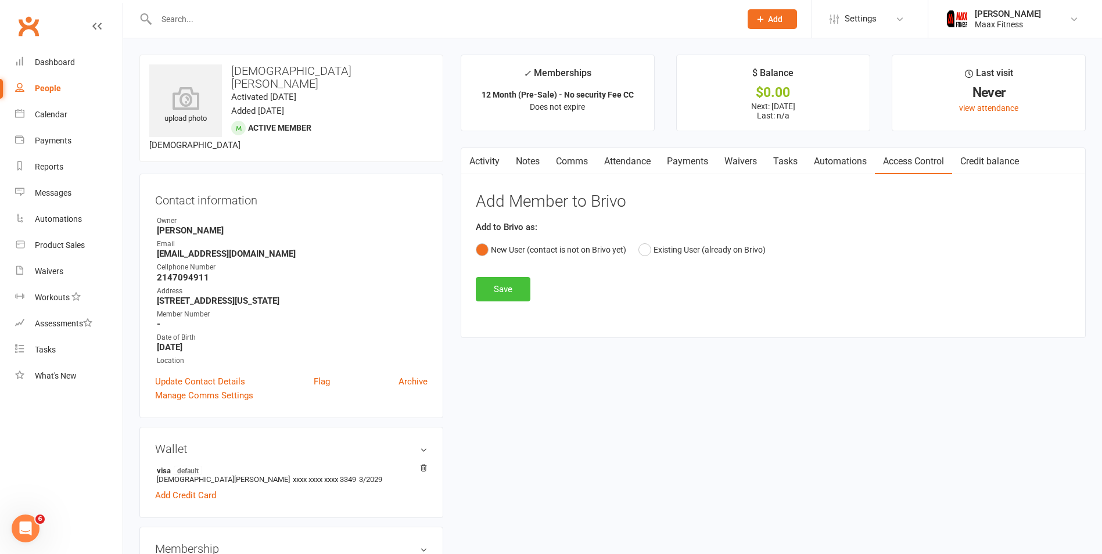
click at [519, 292] on button "Save" at bounding box center [503, 289] width 55 height 24
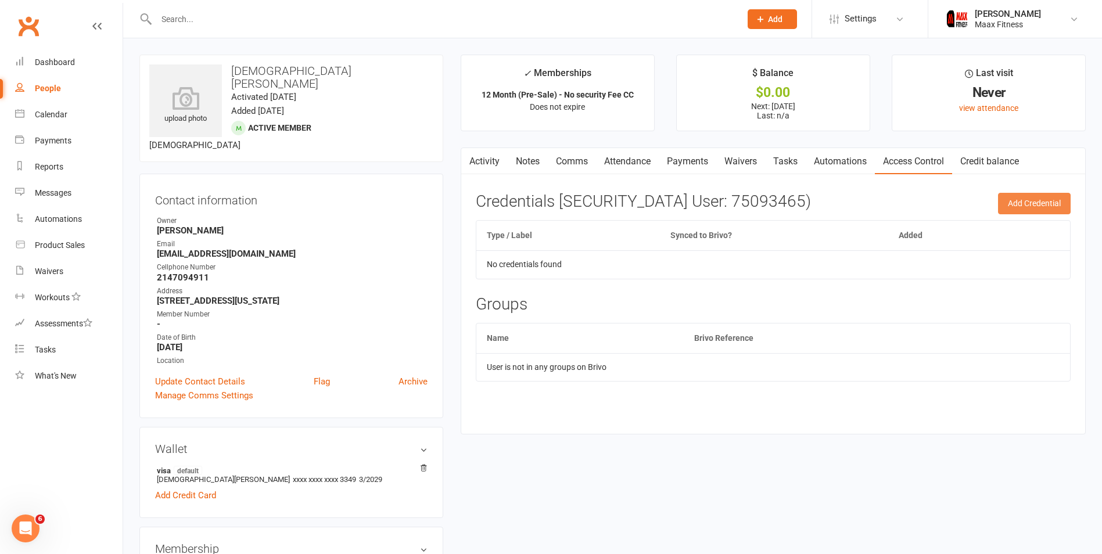
click at [1042, 202] on button "Add Credential" at bounding box center [1034, 203] width 73 height 21
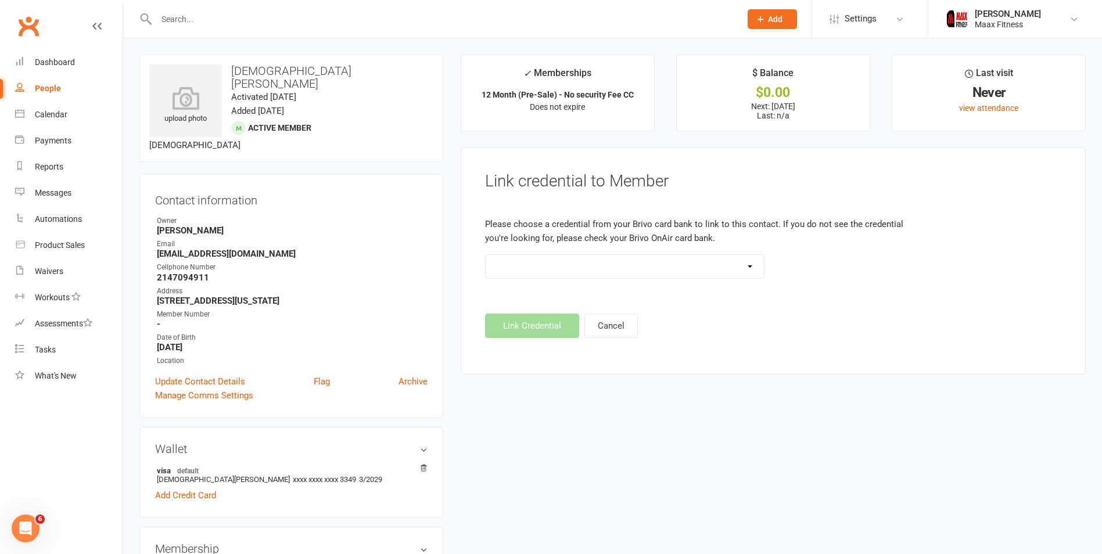
click at [749, 264] on select at bounding box center [625, 266] width 278 height 23
click at [504, 326] on footer "Link Credential Cancel" at bounding box center [773, 326] width 576 height 24
click at [60, 91] on div "People" at bounding box center [48, 88] width 26 height 9
select select "100"
